Goal: Task Accomplishment & Management: Manage account settings

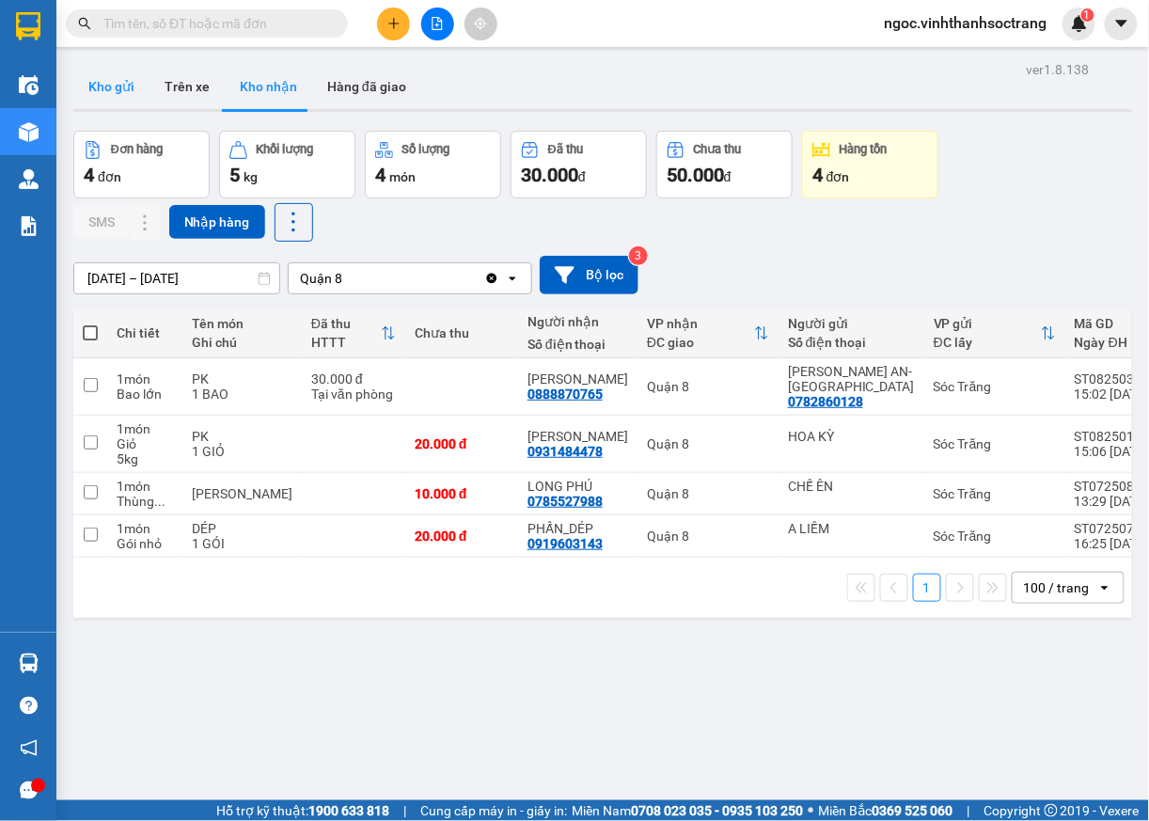
click at [110, 91] on button "Kho gửi" at bounding box center [111, 86] width 76 height 45
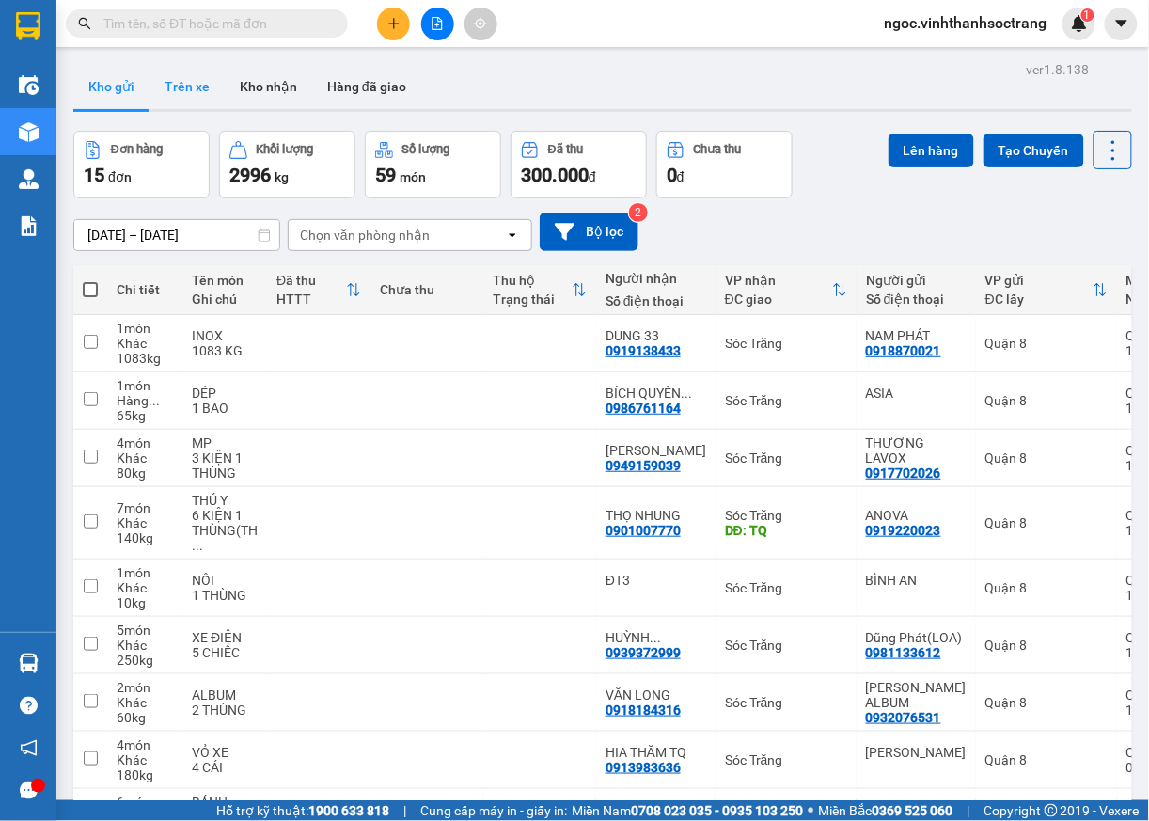
click at [200, 90] on button "Trên xe" at bounding box center [187, 86] width 75 height 45
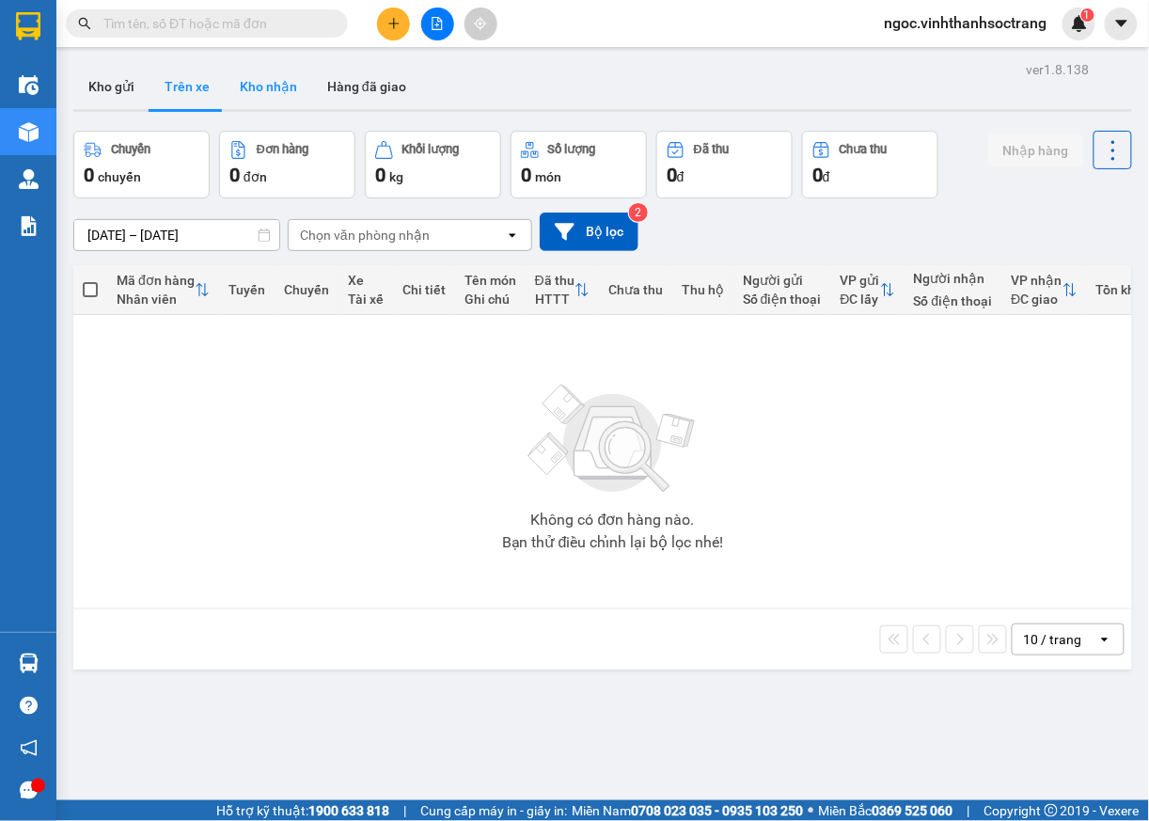
click at [273, 98] on button "Kho nhận" at bounding box center [268, 86] width 87 height 45
type input "[DATE] – [DATE]"
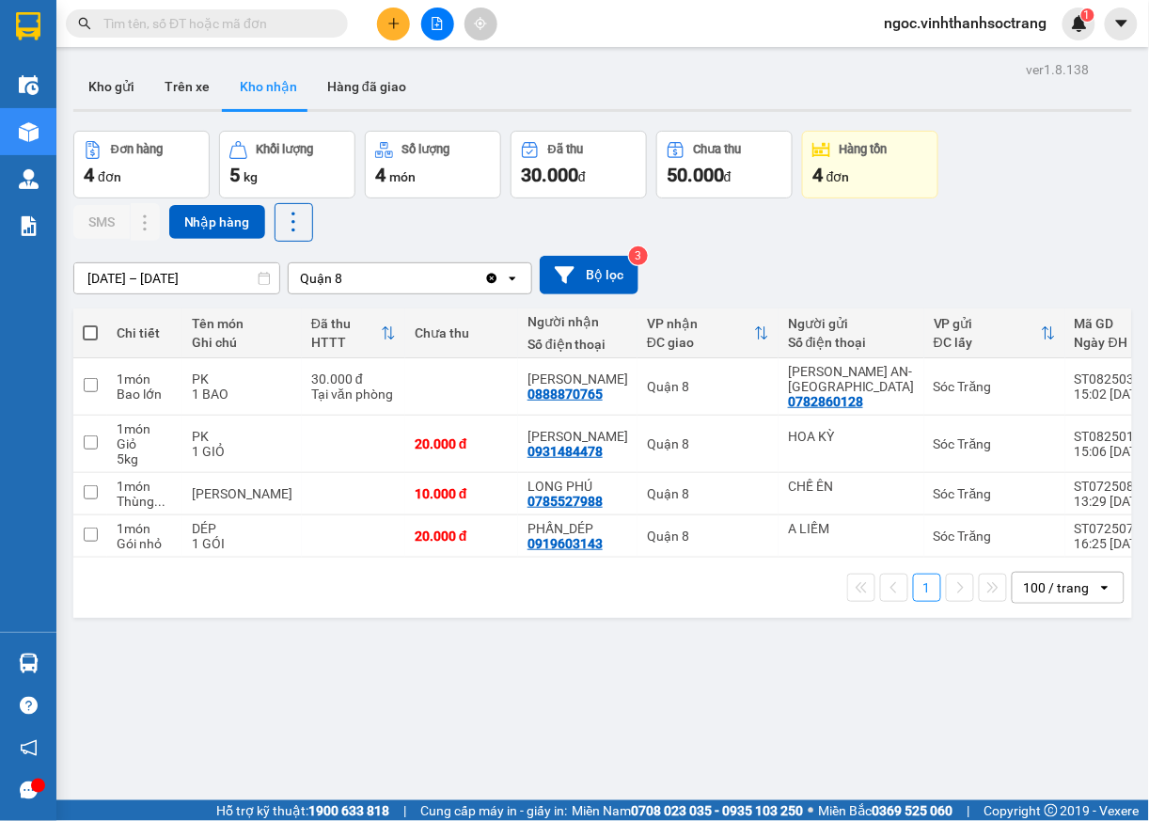
click at [904, 30] on span "ngoc.vinhthanhsoctrang" at bounding box center [966, 23] width 193 height 24
click at [899, 55] on span "Đăng xuất" at bounding box center [975, 58] width 154 height 21
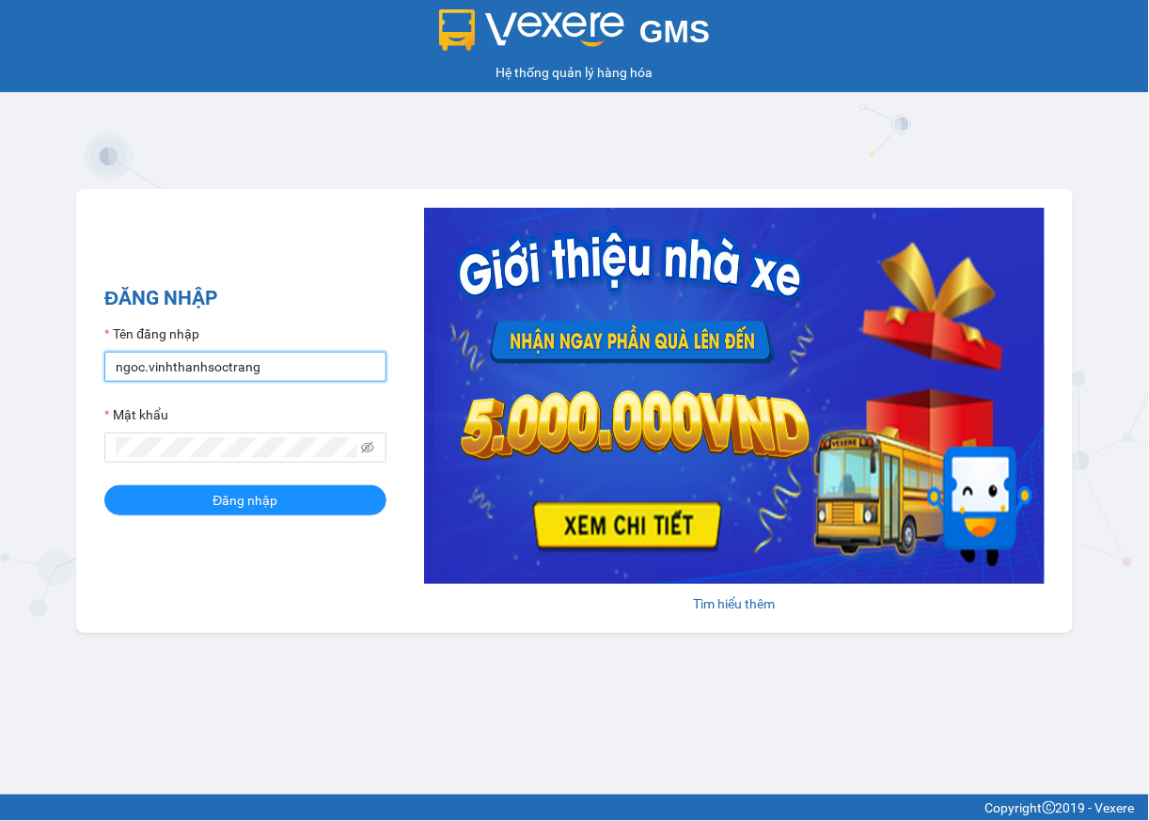
click at [118, 359] on input "ngoc.vinhthanhsoctrang" at bounding box center [245, 367] width 282 height 30
type input "quanly.vinhthanhsoctrang"
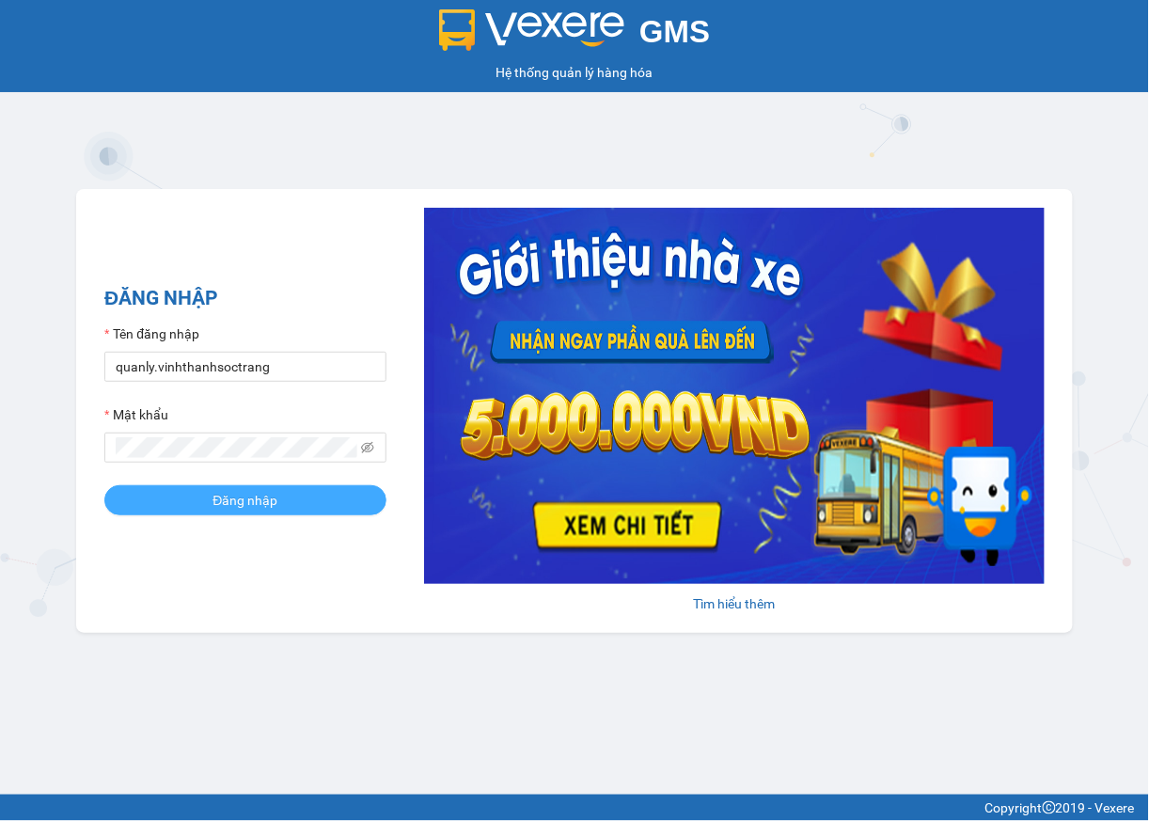
click at [151, 500] on button "Đăng nhập" at bounding box center [245, 500] width 282 height 30
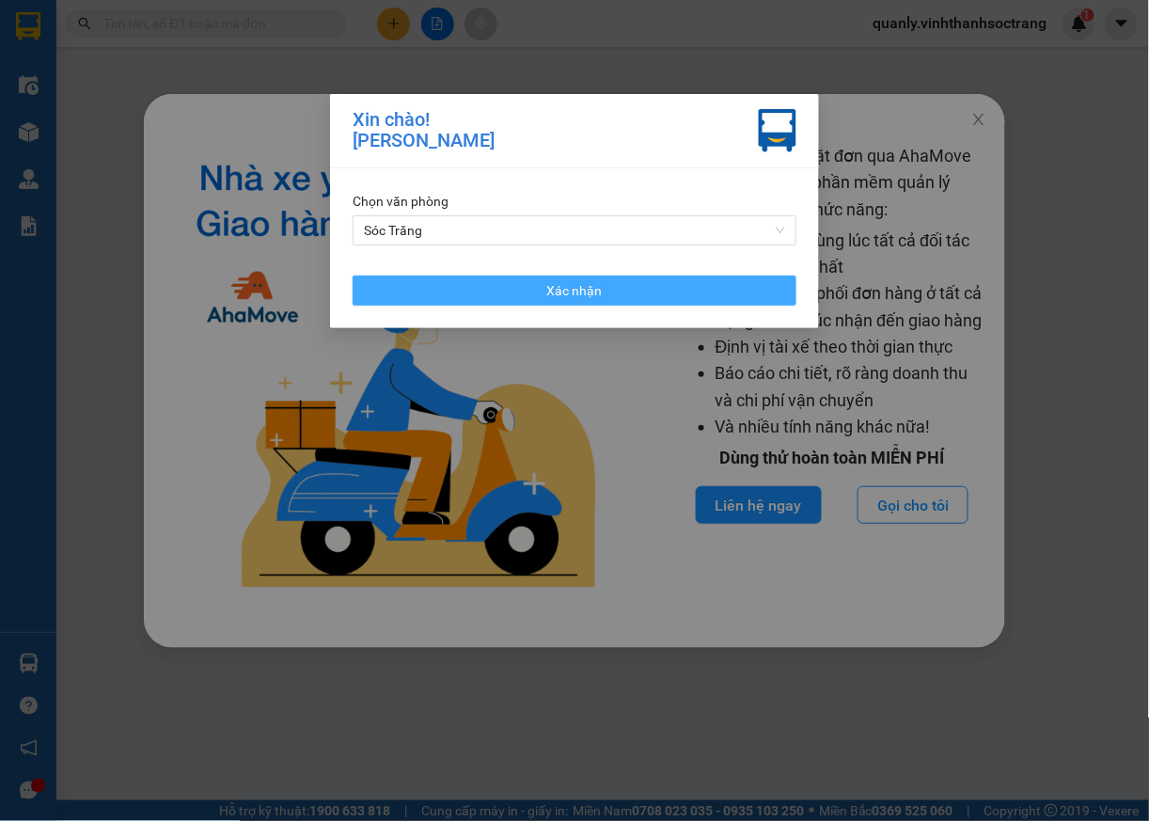
click at [667, 303] on button "Xác nhận" at bounding box center [575, 291] width 444 height 30
